Goal: Check status

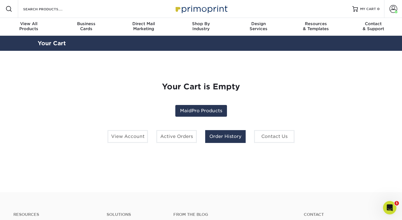
click at [226, 136] on link "Order History" at bounding box center [225, 136] width 40 height 13
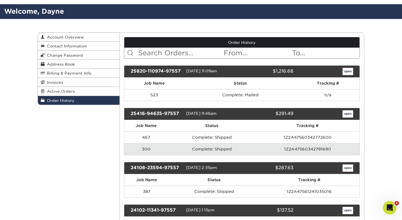
scroll to position [43, 0]
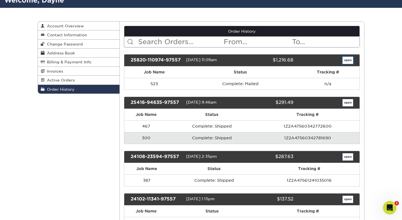
click at [346, 61] on link "open" at bounding box center [347, 60] width 11 height 7
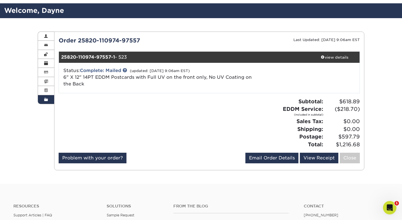
scroll to position [46, 0]
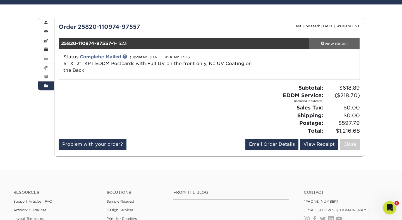
click at [336, 41] on div "view details" at bounding box center [334, 44] width 50 height 6
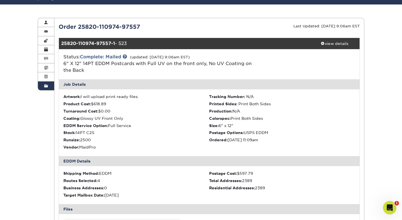
click at [180, 103] on li "Product Cost: $618.89" at bounding box center [136, 104] width 146 height 6
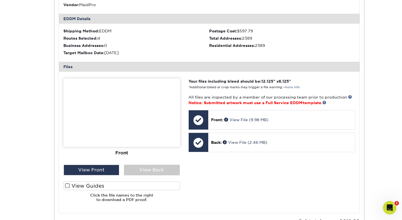
scroll to position [189, 0]
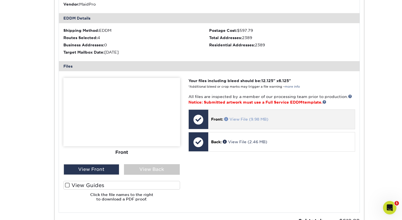
click at [248, 119] on link "View File (9.98 MB)" at bounding box center [246, 119] width 44 height 4
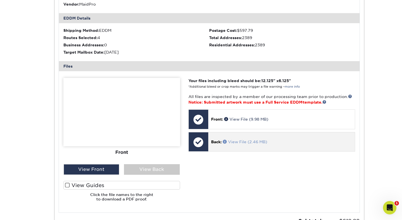
click at [258, 142] on link "View File (2.46 MB)" at bounding box center [245, 141] width 44 height 4
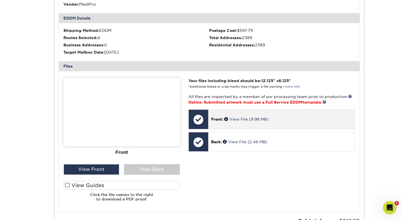
click at [251, 112] on div "Front: View File (9.98 MB)" at bounding box center [281, 119] width 146 height 19
click at [236, 115] on div "Front: View File (9.98 MB)" at bounding box center [281, 119] width 146 height 19
click at [237, 119] on link "View File (9.98 MB)" at bounding box center [246, 119] width 44 height 4
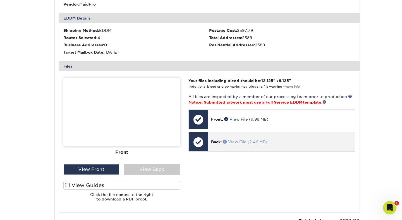
click at [237, 143] on link "View File (2.46 MB)" at bounding box center [245, 141] width 44 height 4
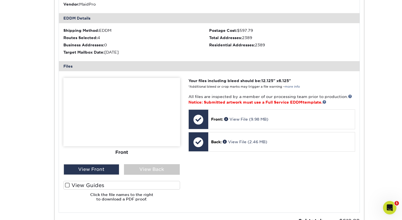
click at [186, 93] on div "Your files including bleed should be: 12.125 " x 6.125 " *Additional bleed or c…" at bounding box center [271, 142] width 175 height 128
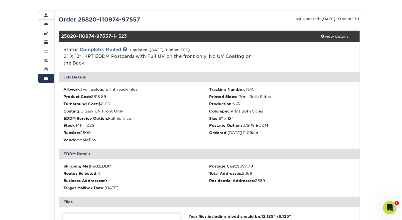
scroll to position [40, 0]
